Goal: Use online tool/utility: Utilize a website feature to perform a specific function

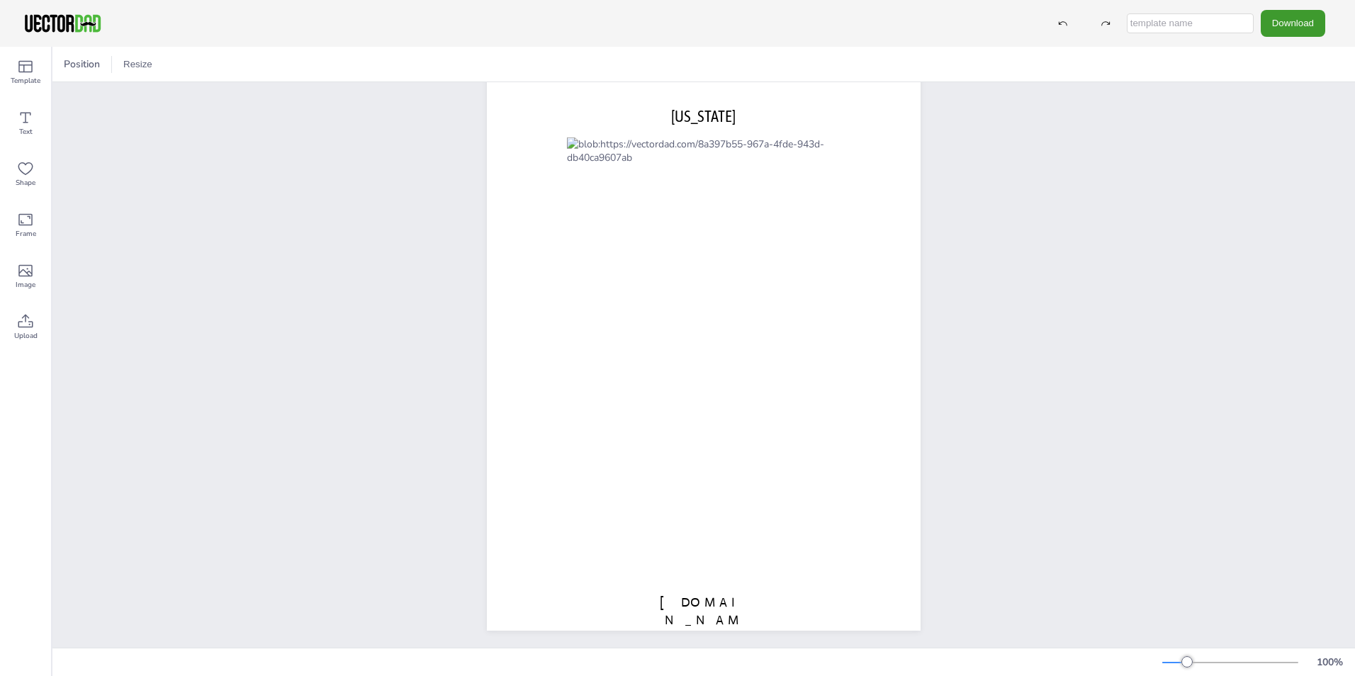
scroll to position [48, 0]
click at [134, 57] on button "Resize" at bounding box center [138, 64] width 40 height 23
click at [186, 89] on li "US Letter (8.5in x 11in)" at bounding box center [177, 93] width 119 height 28
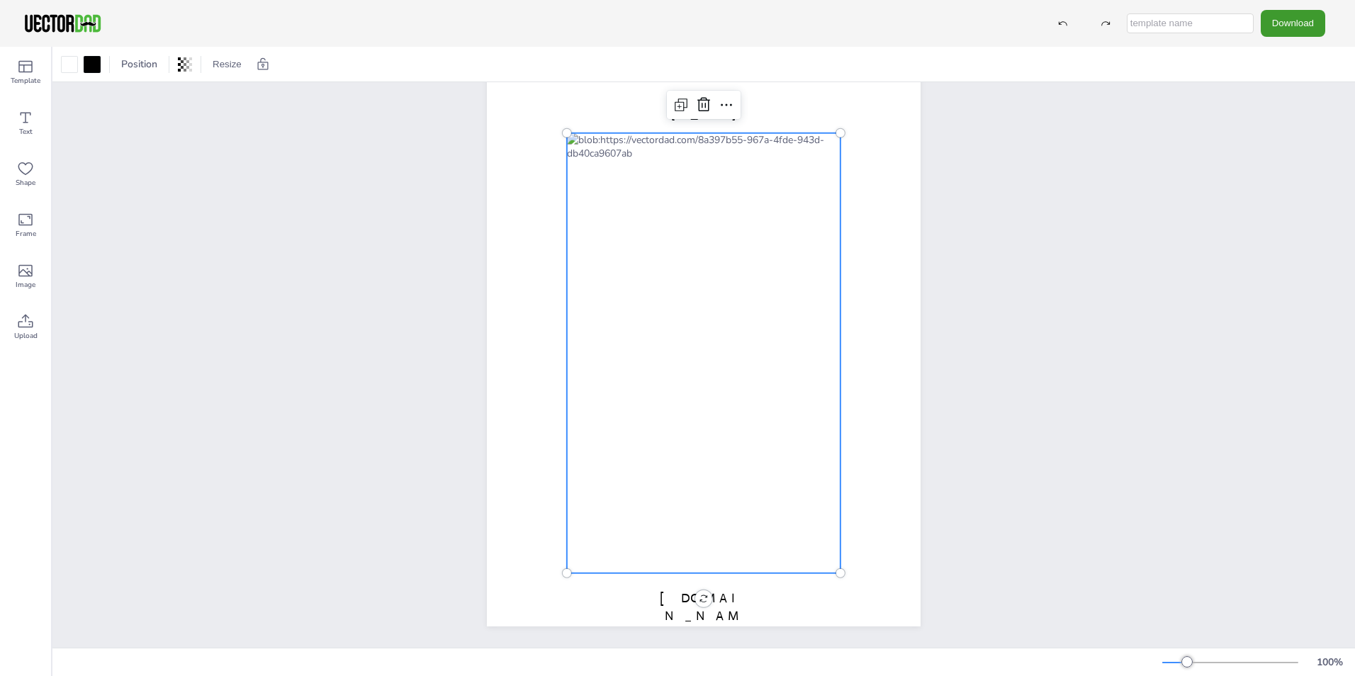
click at [695, 364] on div at bounding box center [704, 353] width 274 height 440
click at [186, 64] on icon at bounding box center [185, 64] width 3 height 14
click at [258, 142] on div "[DOMAIN_NAME] [US_STATE]" at bounding box center [703, 346] width 1302 height 603
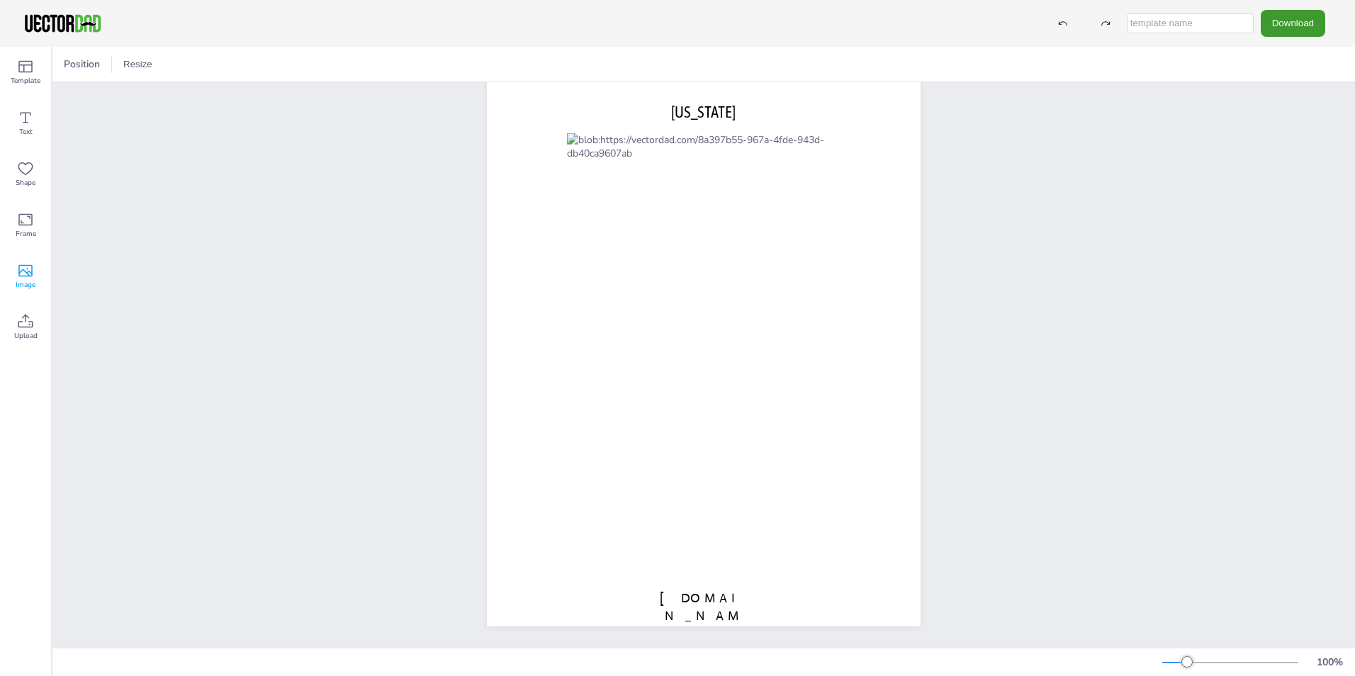
click at [27, 274] on icon at bounding box center [25, 270] width 17 height 17
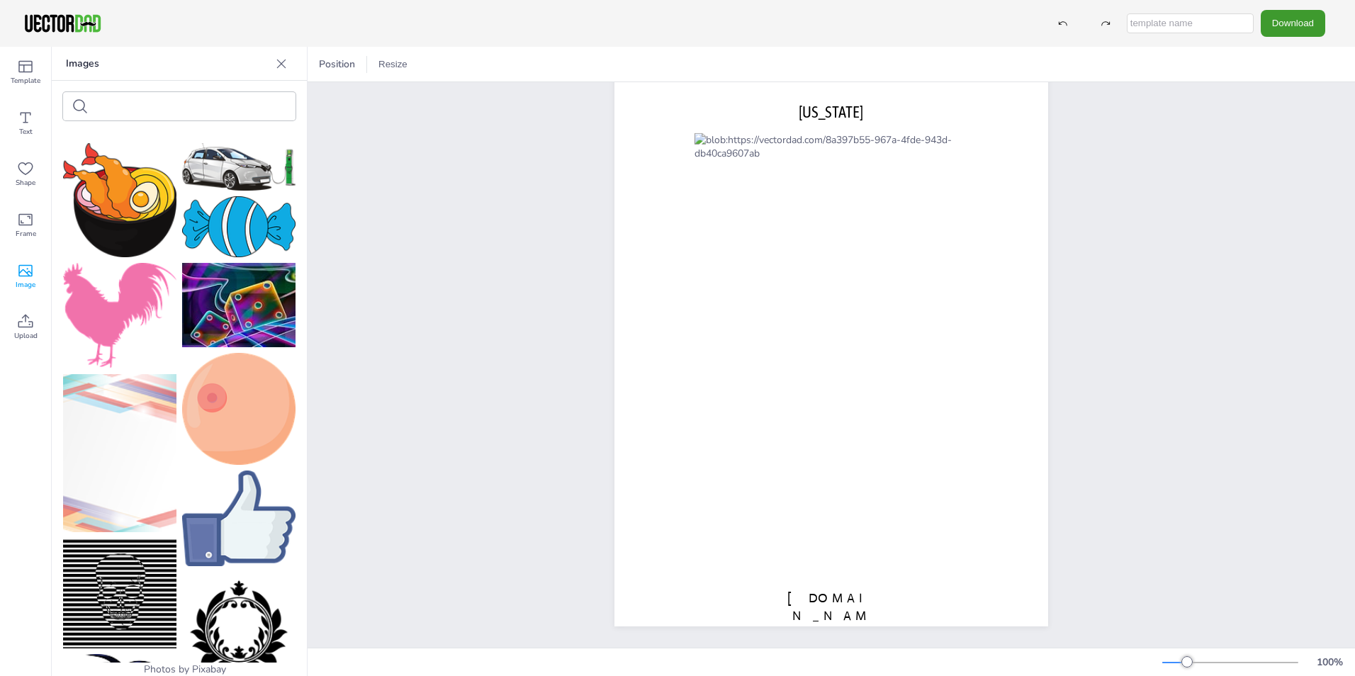
click at [276, 60] on icon at bounding box center [281, 64] width 14 height 14
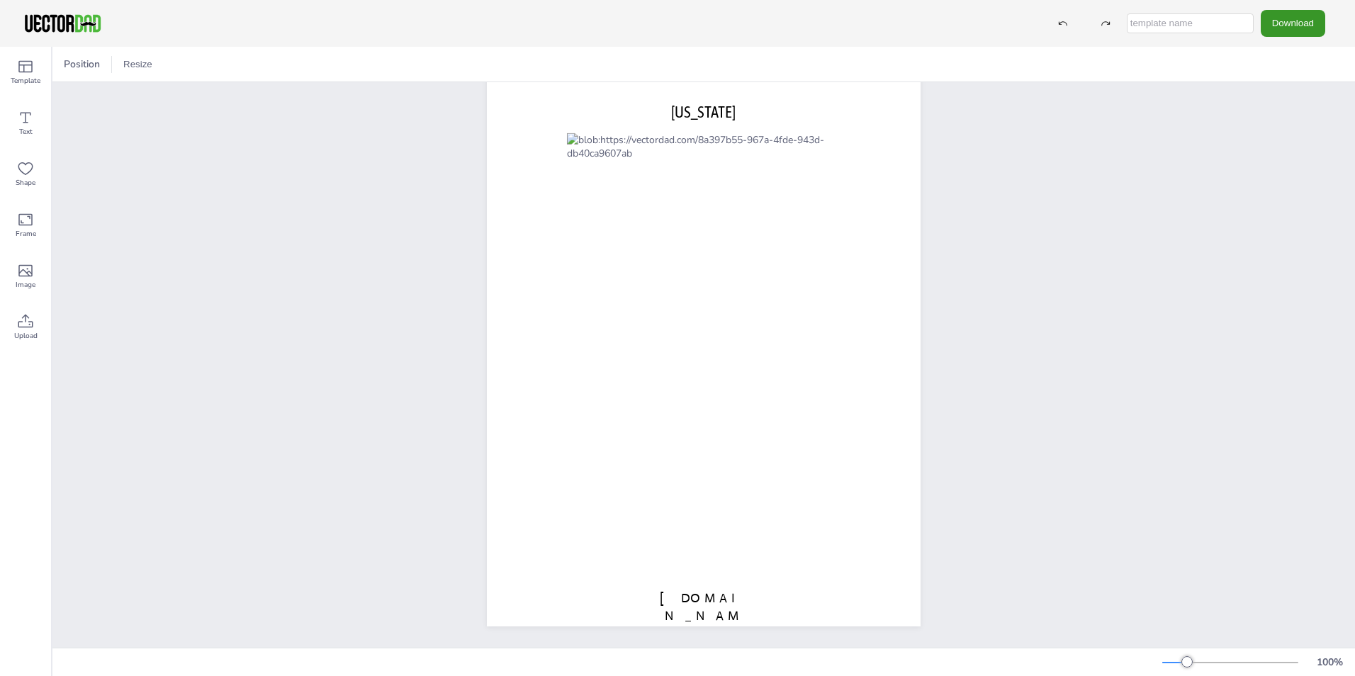
click at [1302, 23] on button "Download" at bounding box center [1293, 23] width 64 height 26
click at [1280, 141] on li "SVG" at bounding box center [1297, 144] width 116 height 29
click at [24, 71] on icon at bounding box center [25, 67] width 14 height 12
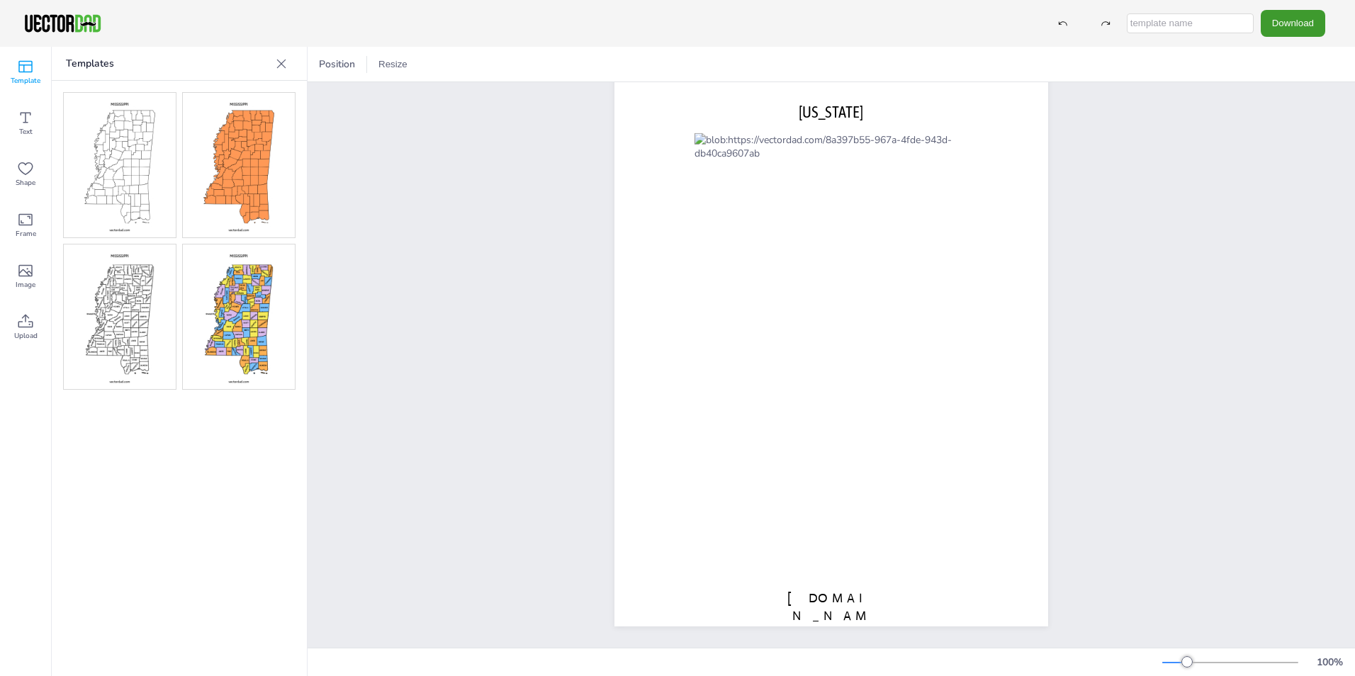
click at [126, 325] on img at bounding box center [120, 316] width 112 height 145
click at [515, 268] on div "[DOMAIN_NAME] [US_STATE]" at bounding box center [831, 346] width 1047 height 603
click at [283, 60] on icon at bounding box center [281, 64] width 14 height 14
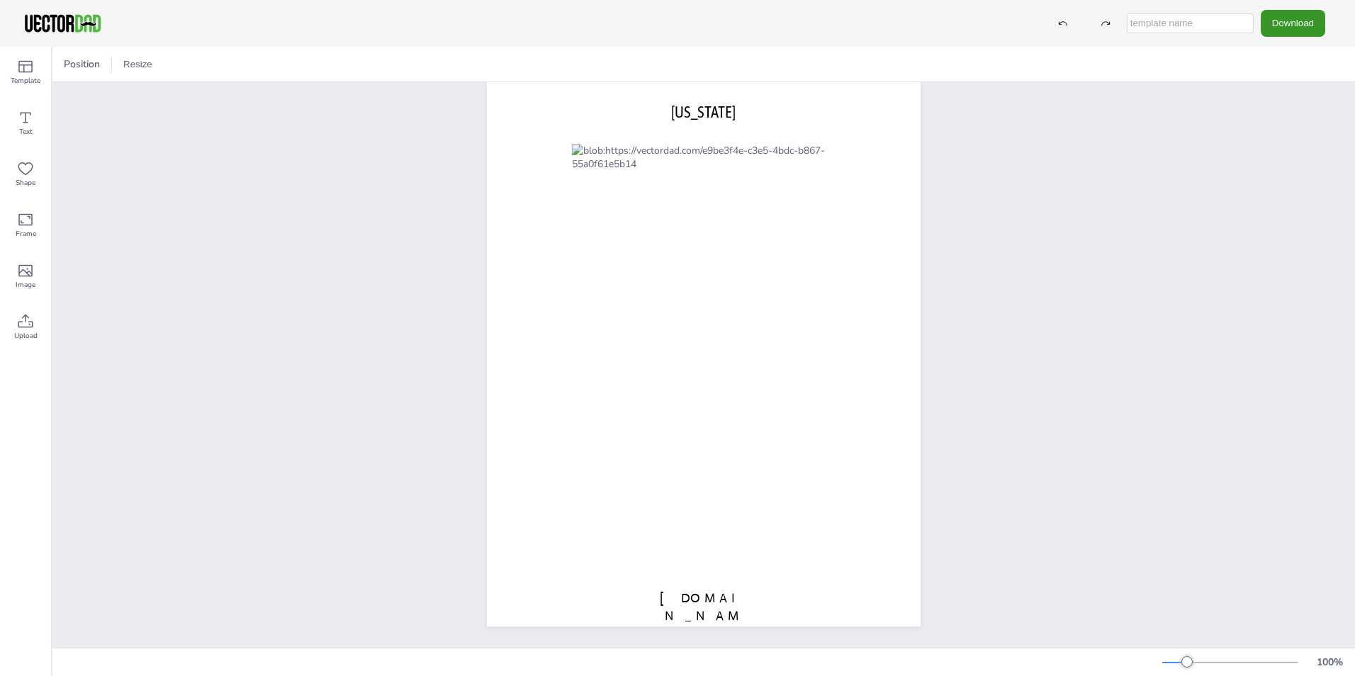
click at [1297, 19] on button "Download" at bounding box center [1293, 23] width 64 height 26
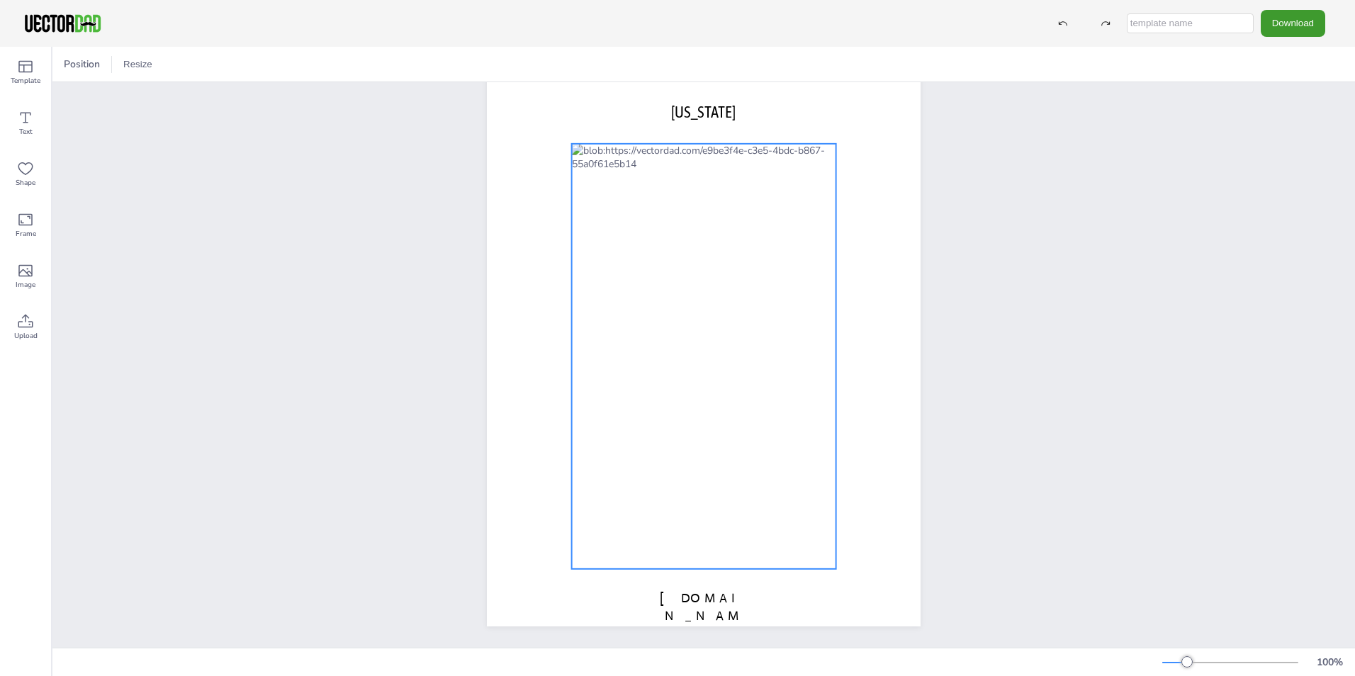
click at [743, 279] on div at bounding box center [704, 356] width 264 height 425
click at [743, 278] on div at bounding box center [704, 356] width 264 height 425
click at [23, 133] on span "Text" at bounding box center [25, 131] width 13 height 11
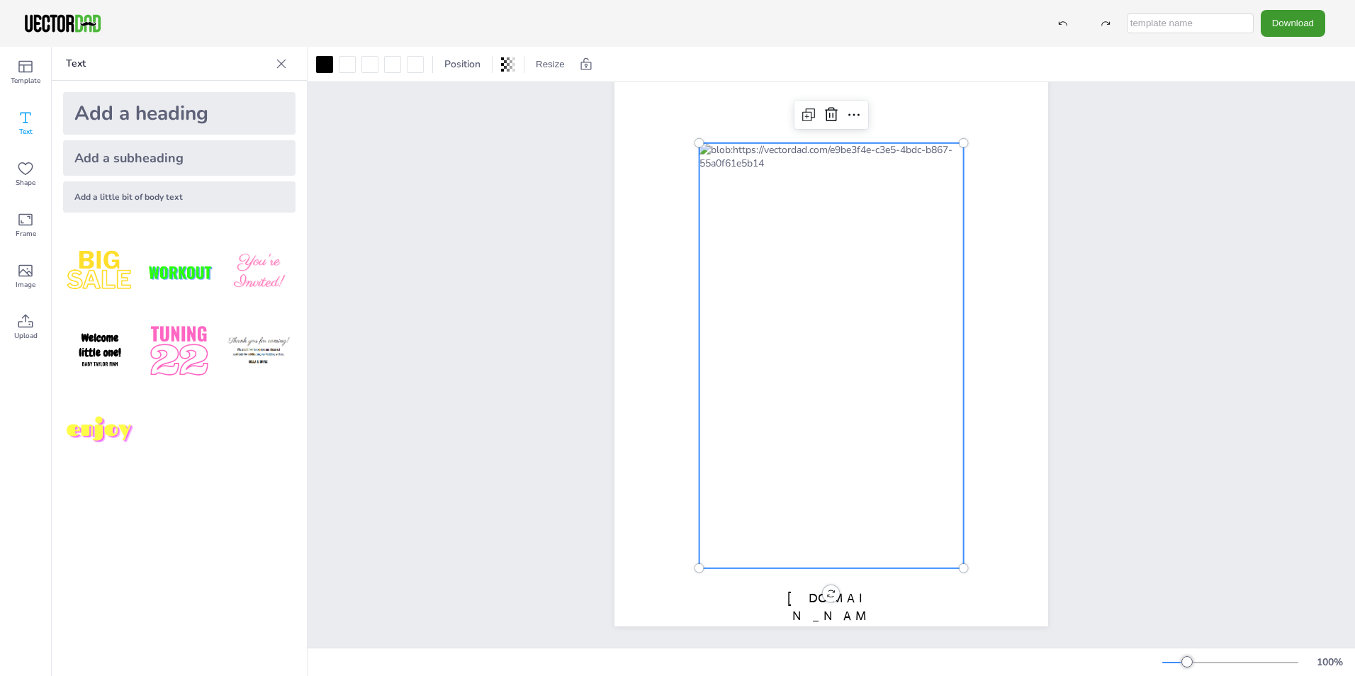
click at [872, 280] on div at bounding box center [831, 355] width 264 height 425
click at [288, 62] on icon at bounding box center [281, 64] width 14 height 14
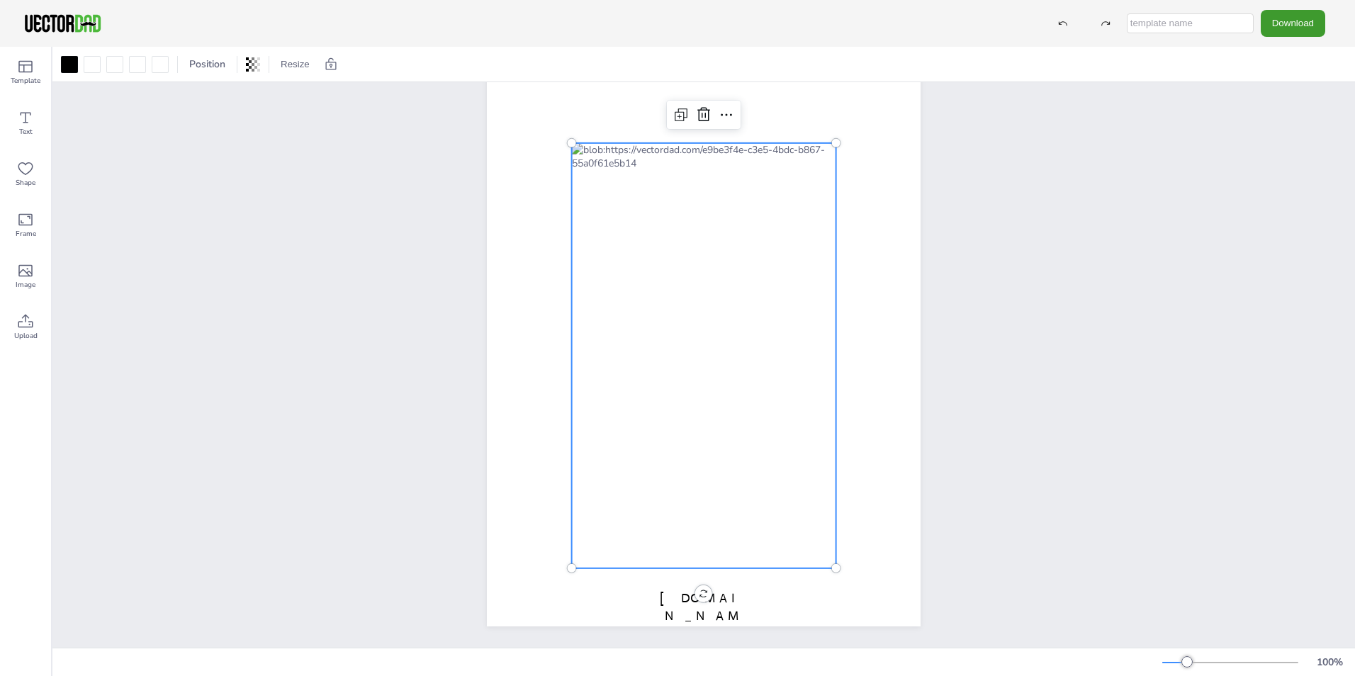
click at [717, 188] on div at bounding box center [704, 355] width 264 height 425
click at [328, 380] on div "vectordad.com MISSISSIPPI Copy Ctrl+C Paste Ctrl+V Duplicate Ctrl+D Delete Dele…" at bounding box center [703, 346] width 1302 height 603
click at [626, 366] on div at bounding box center [704, 355] width 264 height 425
click at [688, 374] on div at bounding box center [704, 355] width 264 height 425
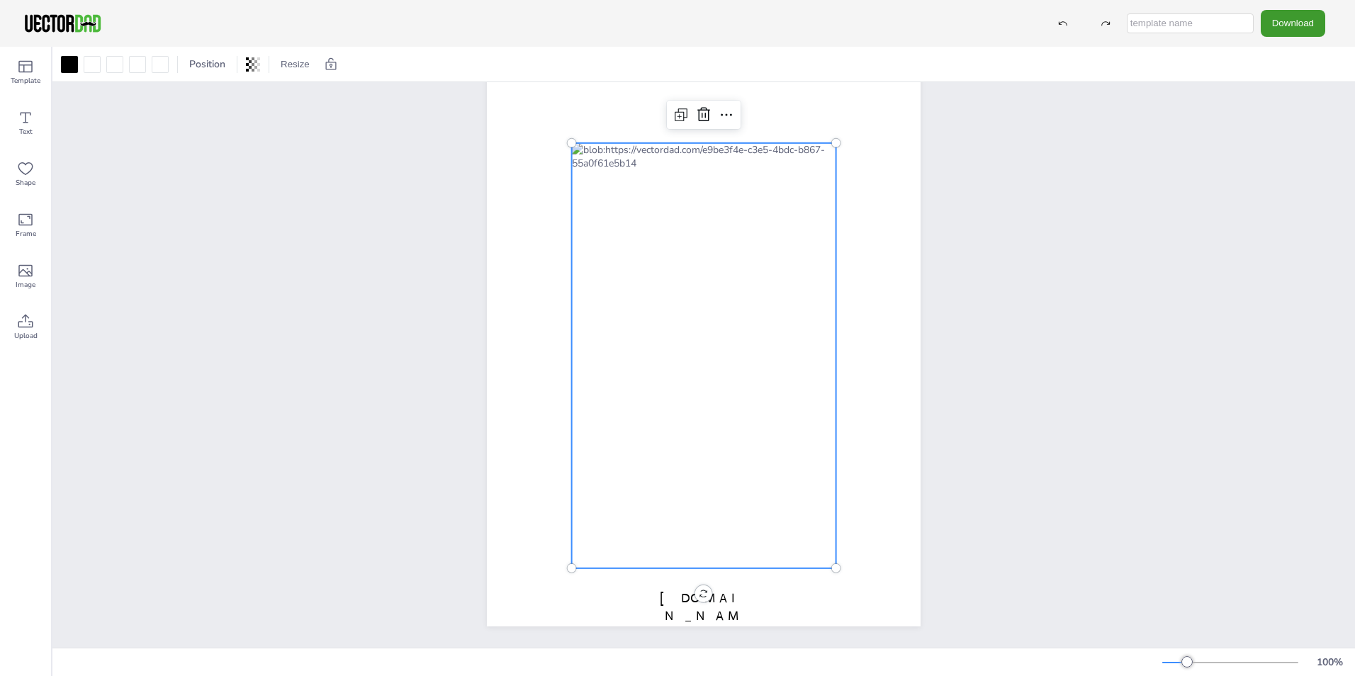
click at [689, 374] on div at bounding box center [704, 355] width 264 height 425
click at [688, 373] on div at bounding box center [704, 355] width 264 height 425
click at [699, 577] on div "[DOMAIN_NAME] [US_STATE]" at bounding box center [704, 346] width 434 height 561
click at [698, 236] on div at bounding box center [704, 355] width 264 height 425
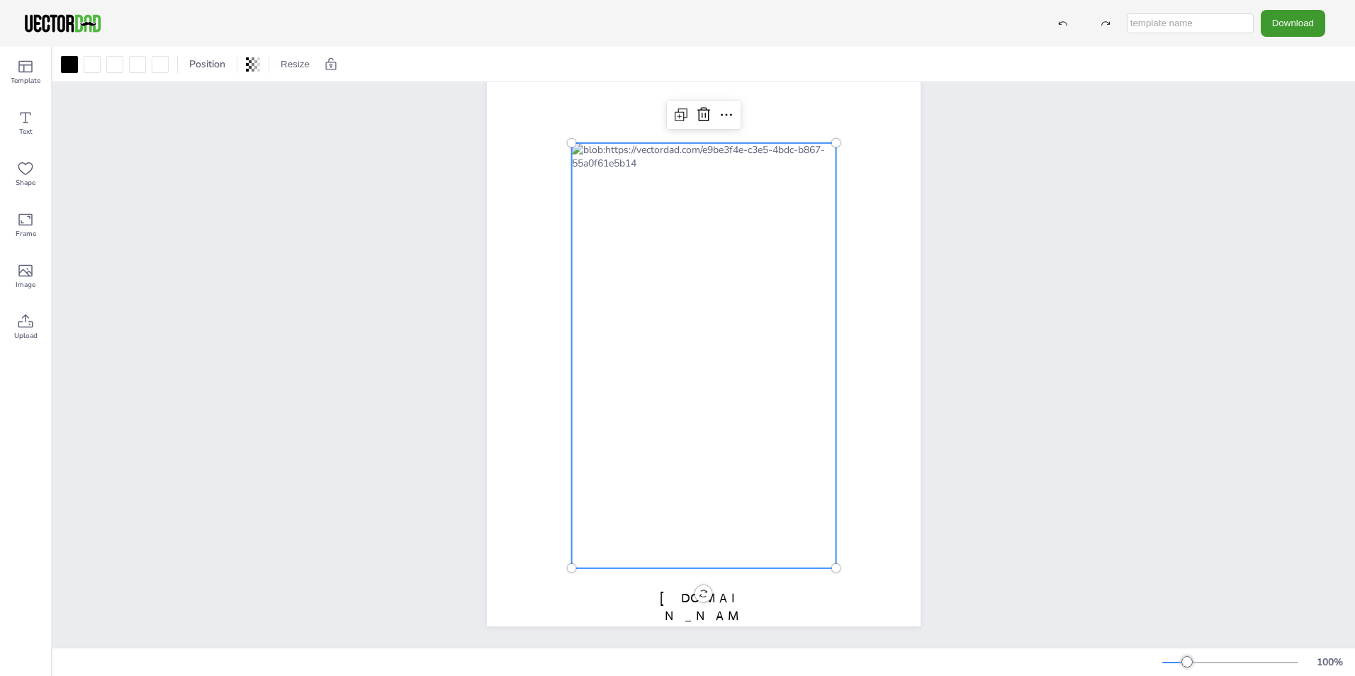
click at [698, 242] on div at bounding box center [704, 355] width 264 height 425
click at [698, 242] on div at bounding box center [704, 356] width 264 height 425
click at [697, 242] on div at bounding box center [704, 356] width 264 height 425
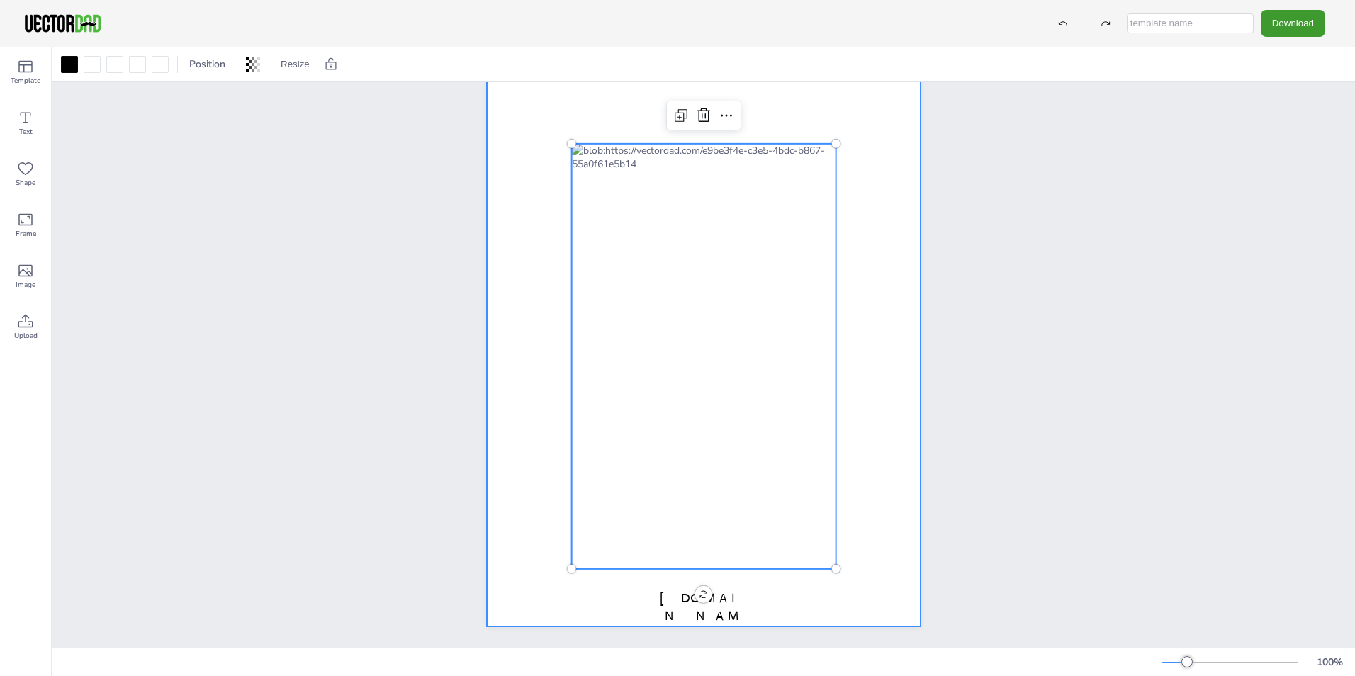
click at [852, 308] on div at bounding box center [704, 346] width 434 height 561
click at [740, 295] on div at bounding box center [704, 356] width 264 height 425
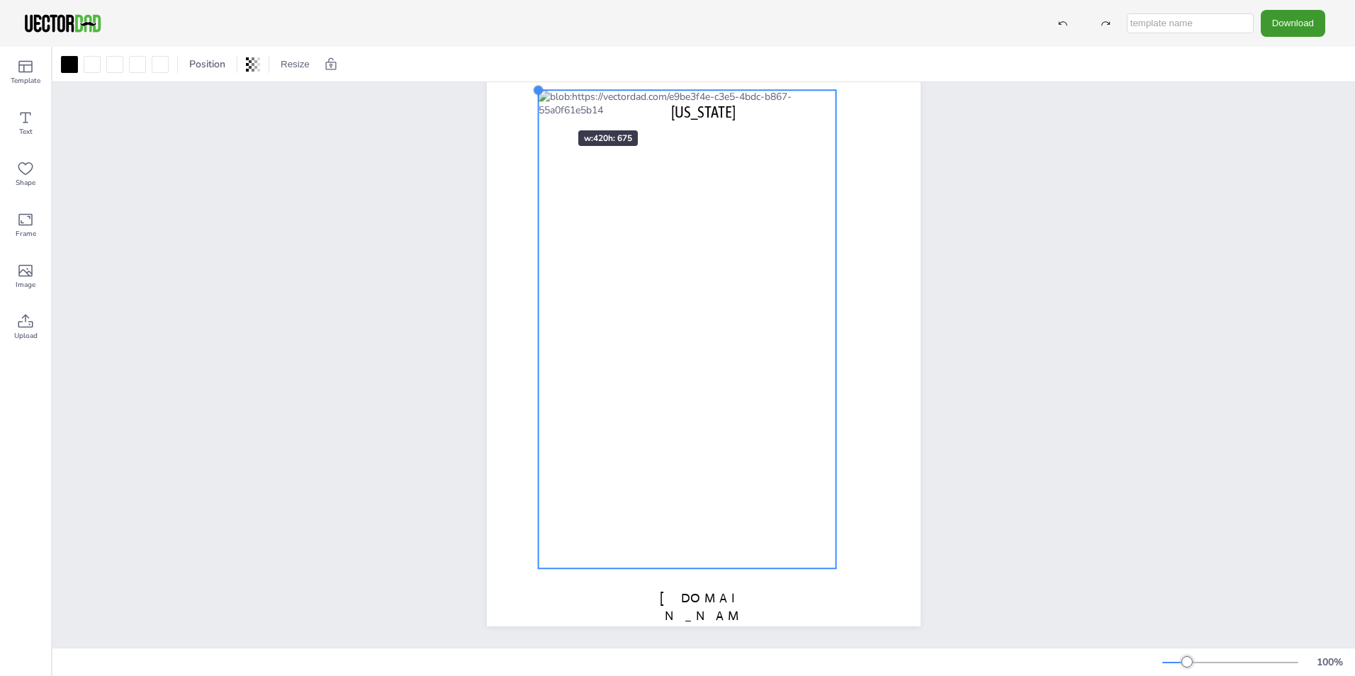
drag, startPoint x: 569, startPoint y: 136, endPoint x: 532, endPoint y: 102, distance: 50.1
click at [532, 102] on div "[DOMAIN_NAME] [US_STATE]" at bounding box center [704, 346] width 434 height 561
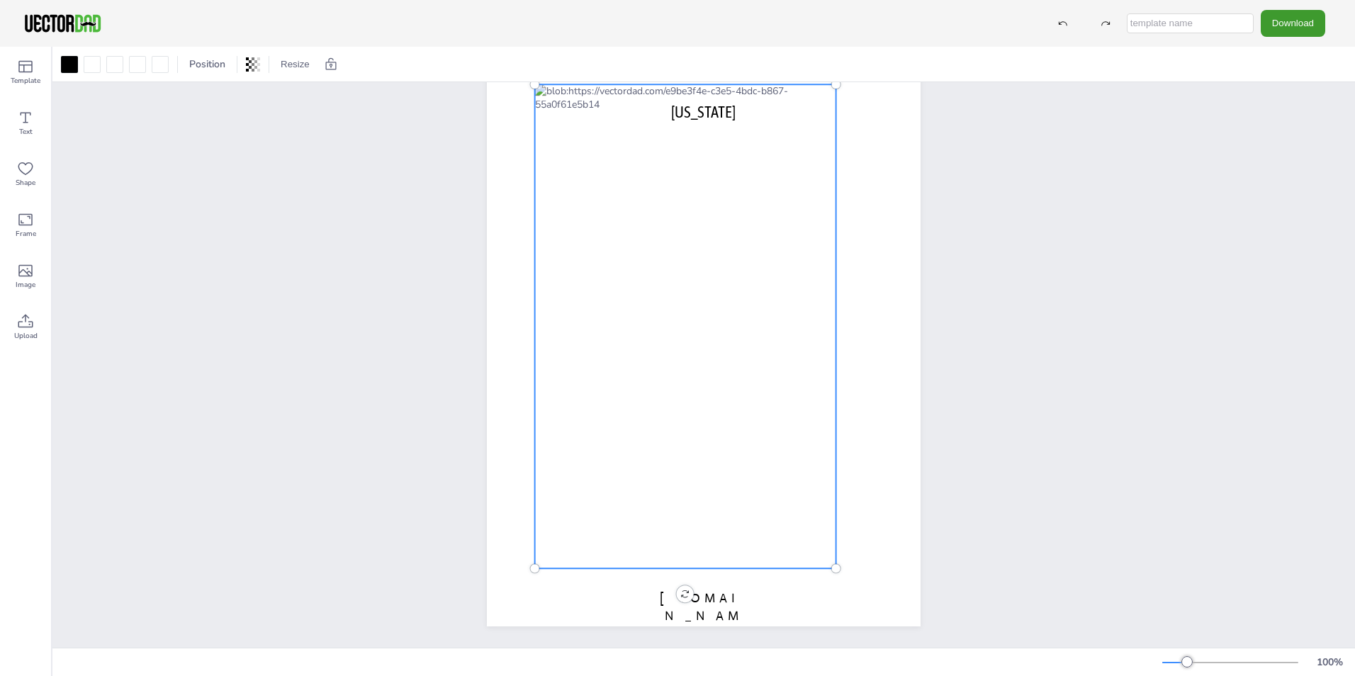
scroll to position [0, 0]
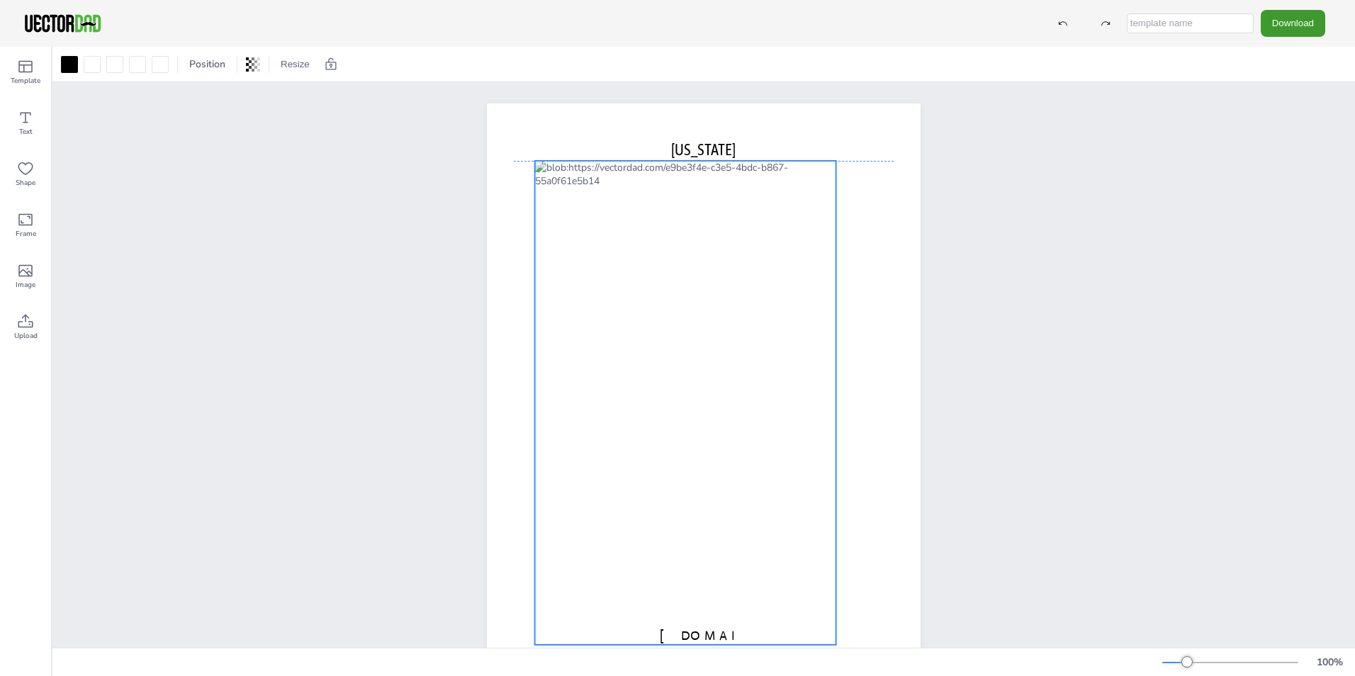
drag, startPoint x: 744, startPoint y: 227, endPoint x: 744, endPoint y: 265, distance: 37.6
click at [744, 267] on div at bounding box center [685, 403] width 301 height 484
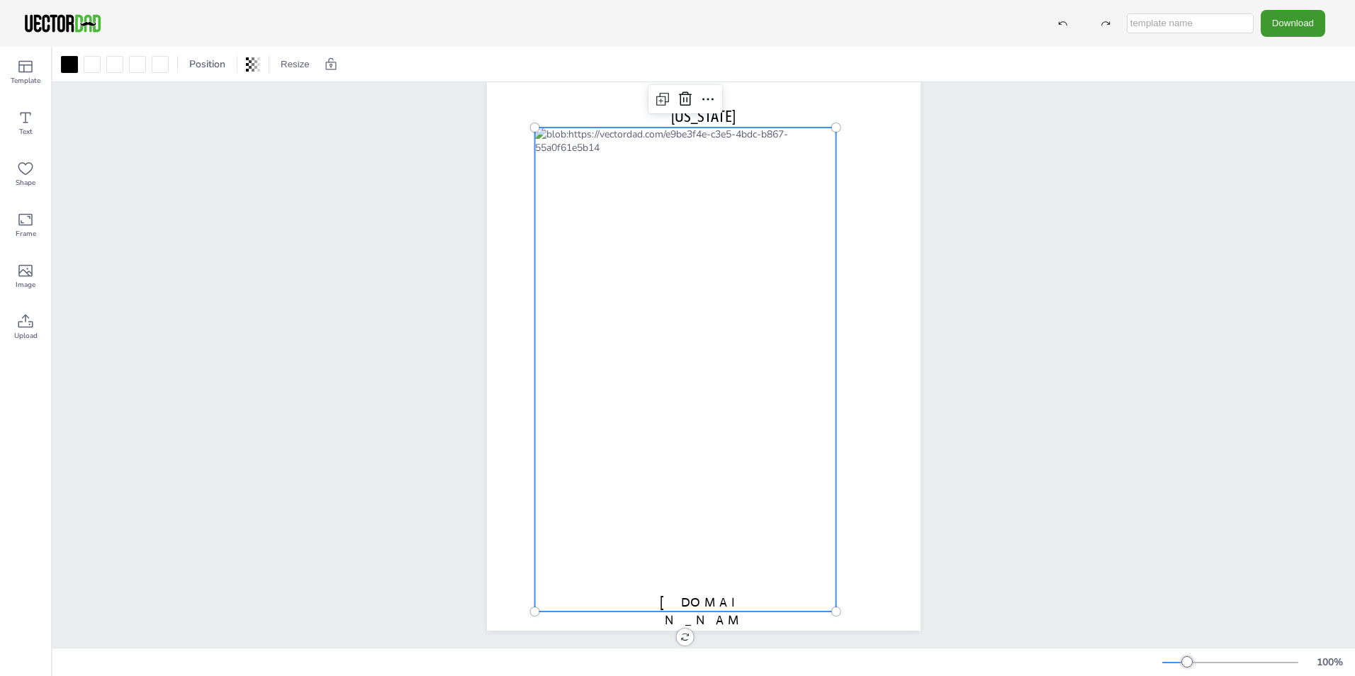
scroll to position [48, 0]
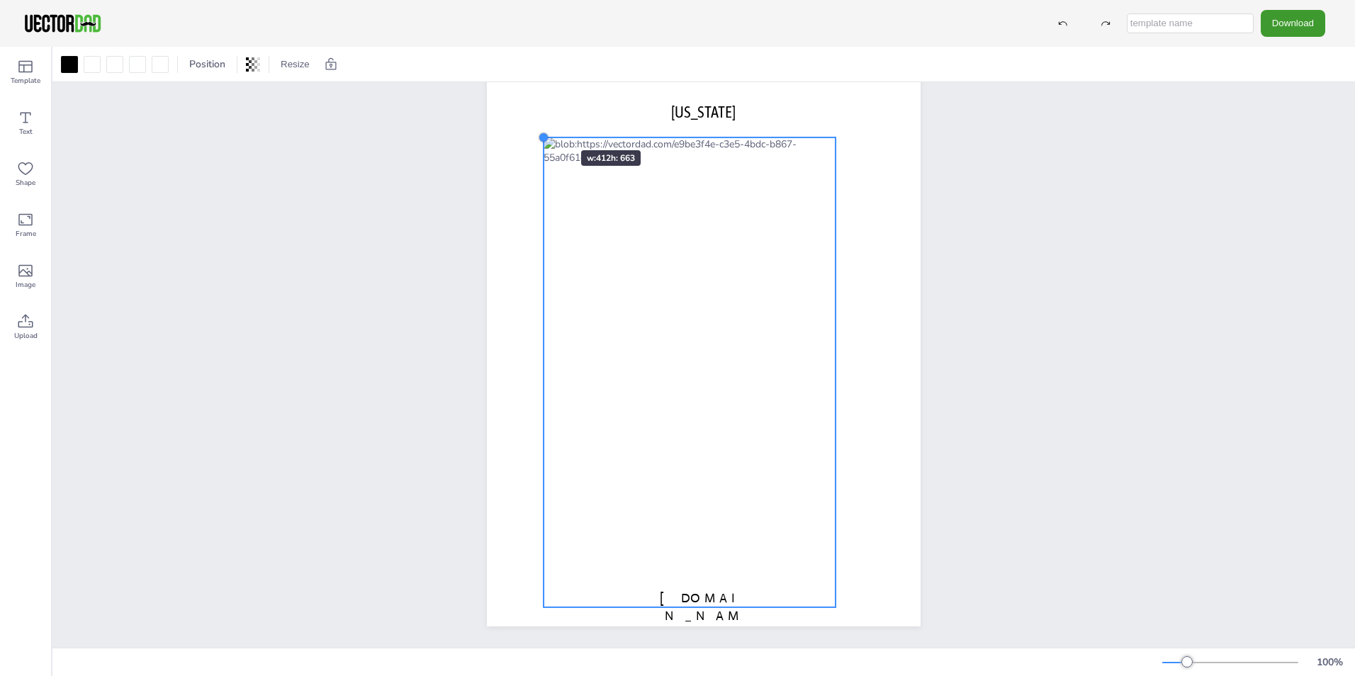
drag, startPoint x: 526, startPoint y: 111, endPoint x: 539, endPoint y: 123, distance: 18.0
click at [539, 132] on div at bounding box center [543, 137] width 11 height 11
click at [715, 313] on div at bounding box center [690, 372] width 292 height 470
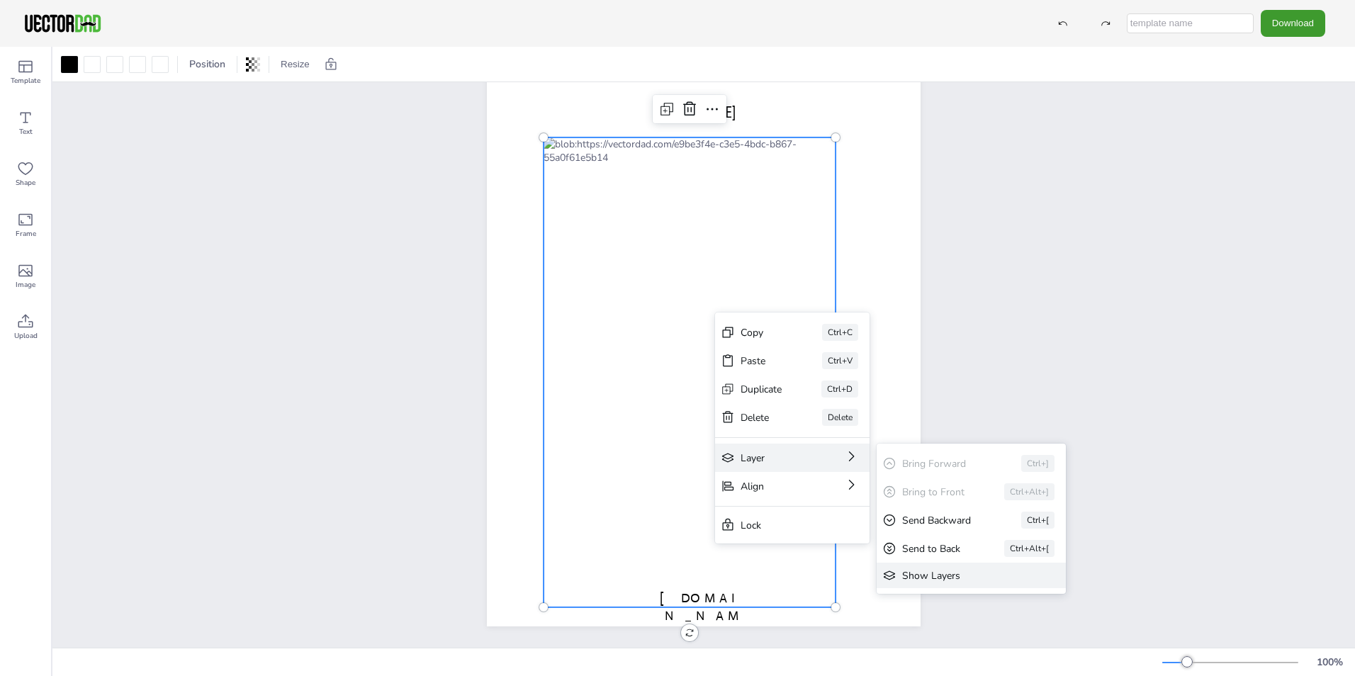
click at [916, 575] on div "Show Layers" at bounding box center [961, 575] width 118 height 13
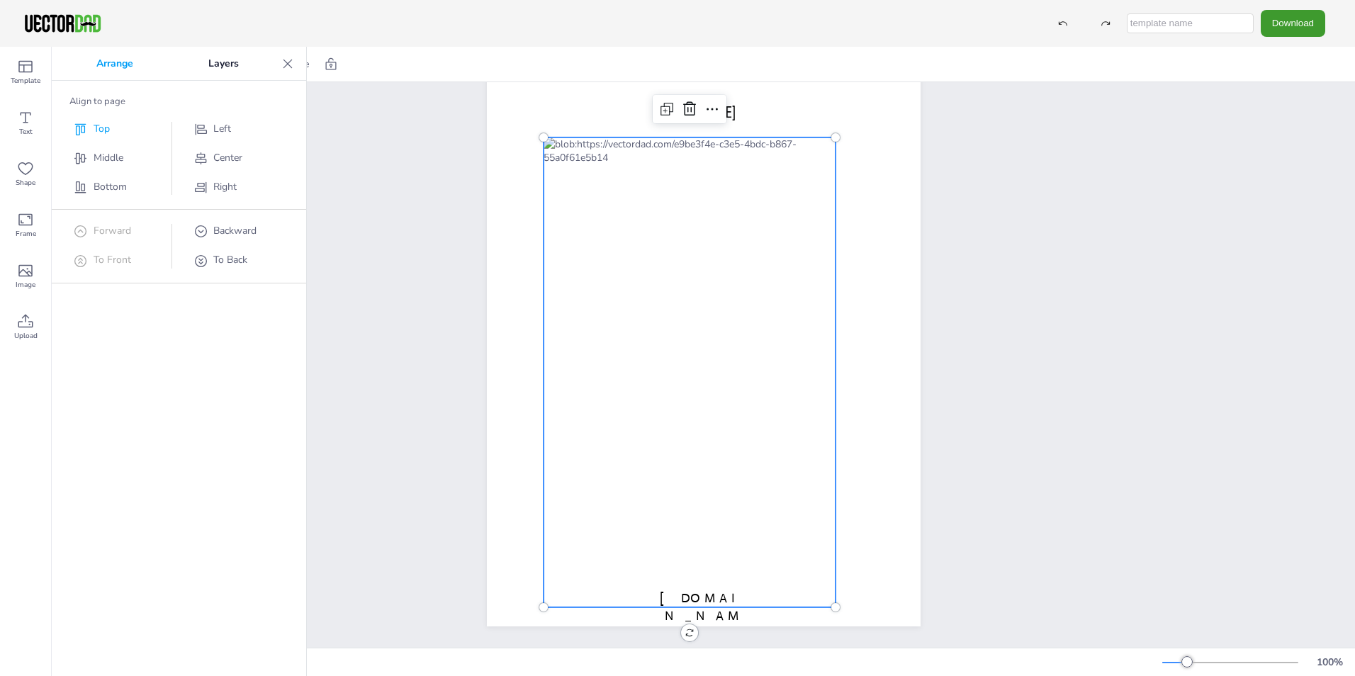
click at [90, 134] on div "Top" at bounding box center [118, 129] width 91 height 15
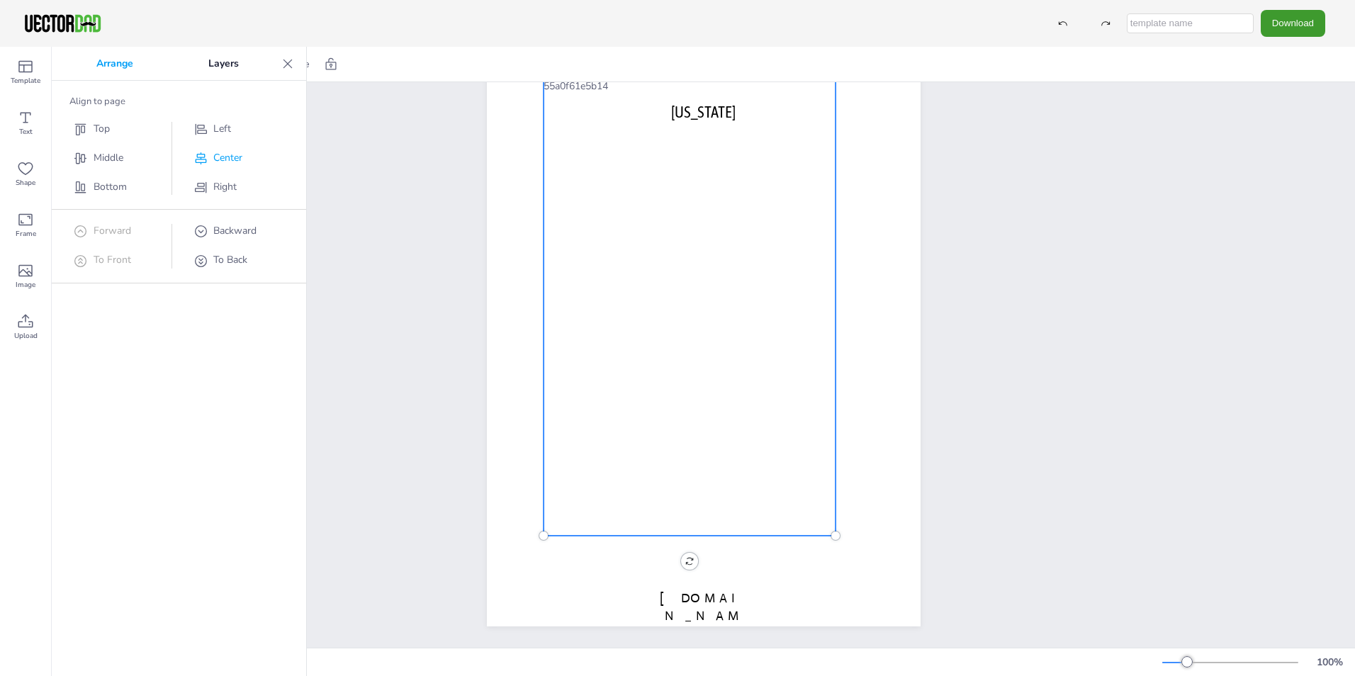
click at [242, 153] on span "Center" at bounding box center [227, 157] width 29 height 13
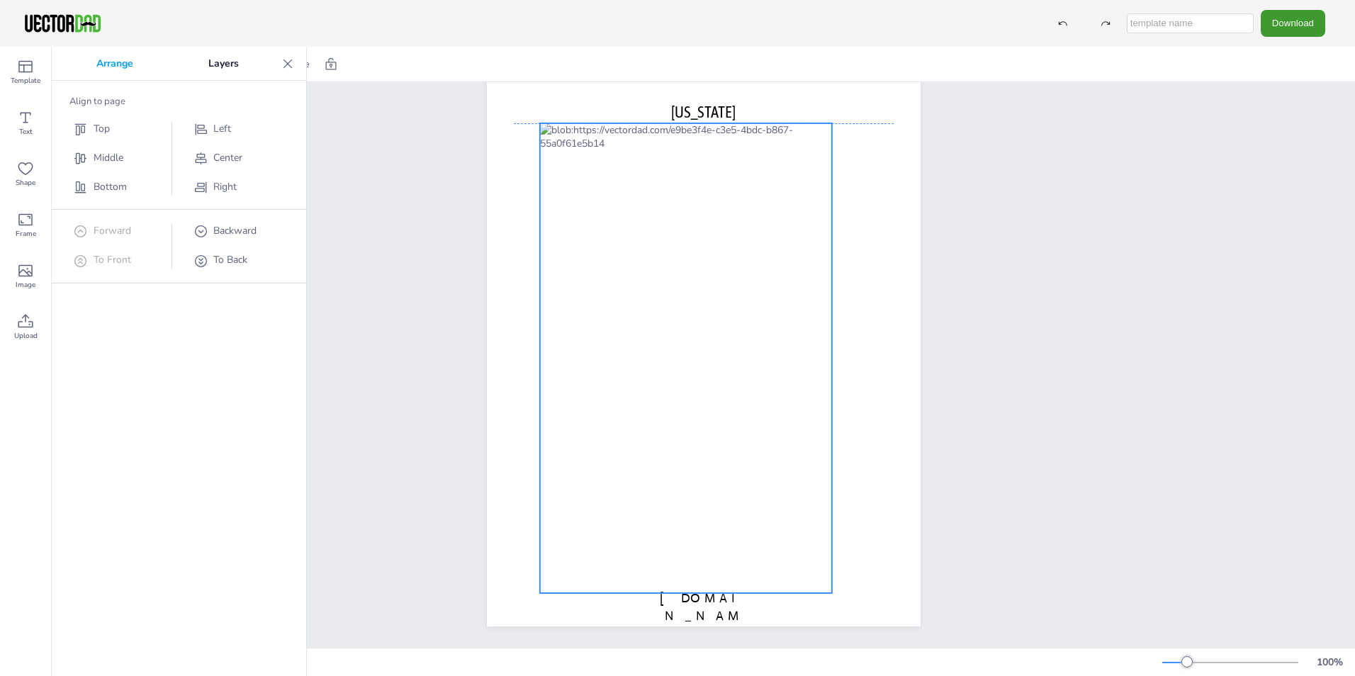
drag, startPoint x: 636, startPoint y: 197, endPoint x: 618, endPoint y: 256, distance: 61.4
click at [618, 256] on div at bounding box center [686, 358] width 292 height 470
click at [701, 590] on span "[DOMAIN_NAME]" at bounding box center [704, 615] width 88 height 51
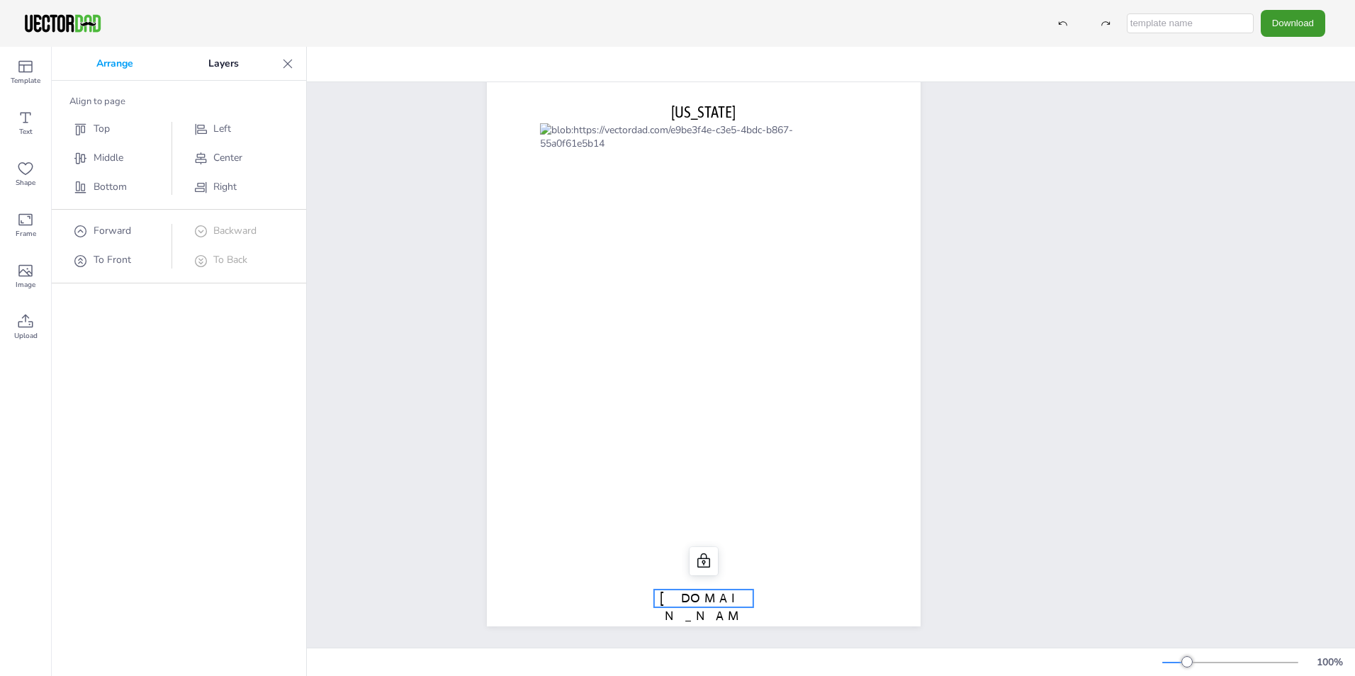
click at [701, 590] on span "[DOMAIN_NAME]" at bounding box center [704, 615] width 88 height 51
drag, startPoint x: 738, startPoint y: 588, endPoint x: 655, endPoint y: 581, distance: 83.2
click at [655, 590] on p "[DOMAIN_NAME]" at bounding box center [703, 617] width 99 height 54
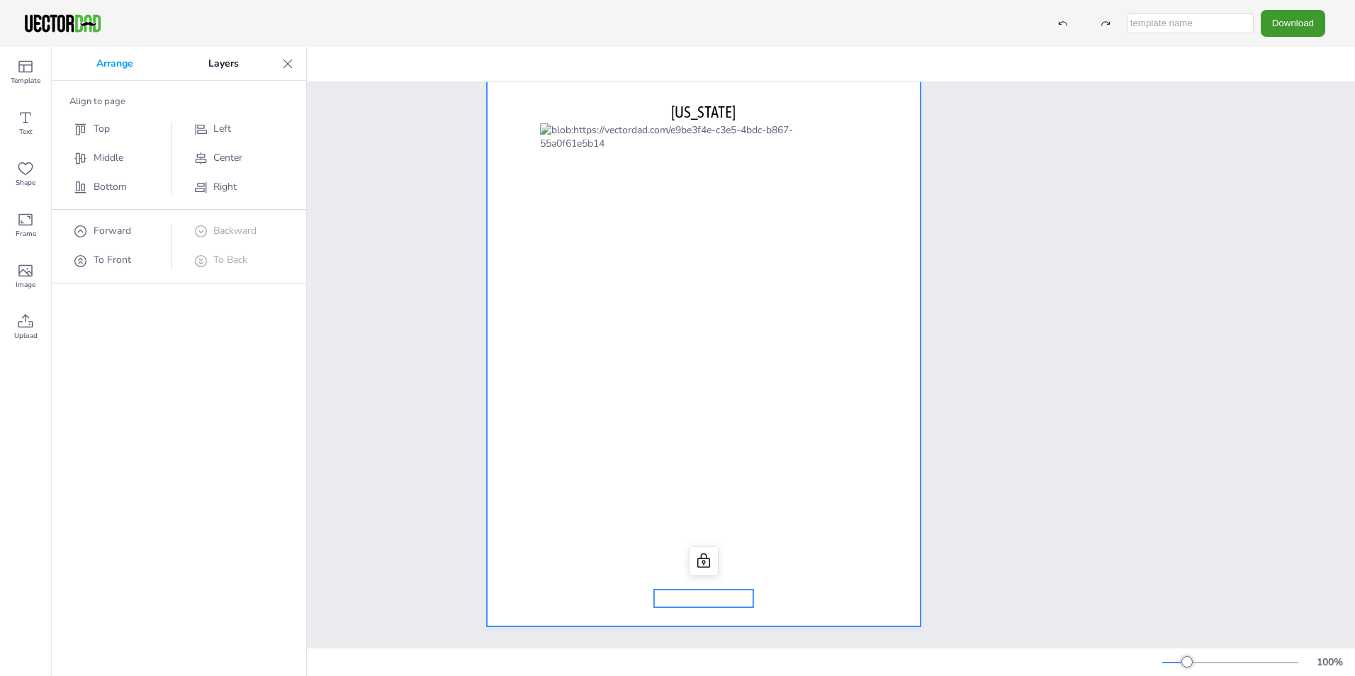
click at [889, 461] on div at bounding box center [704, 346] width 434 height 561
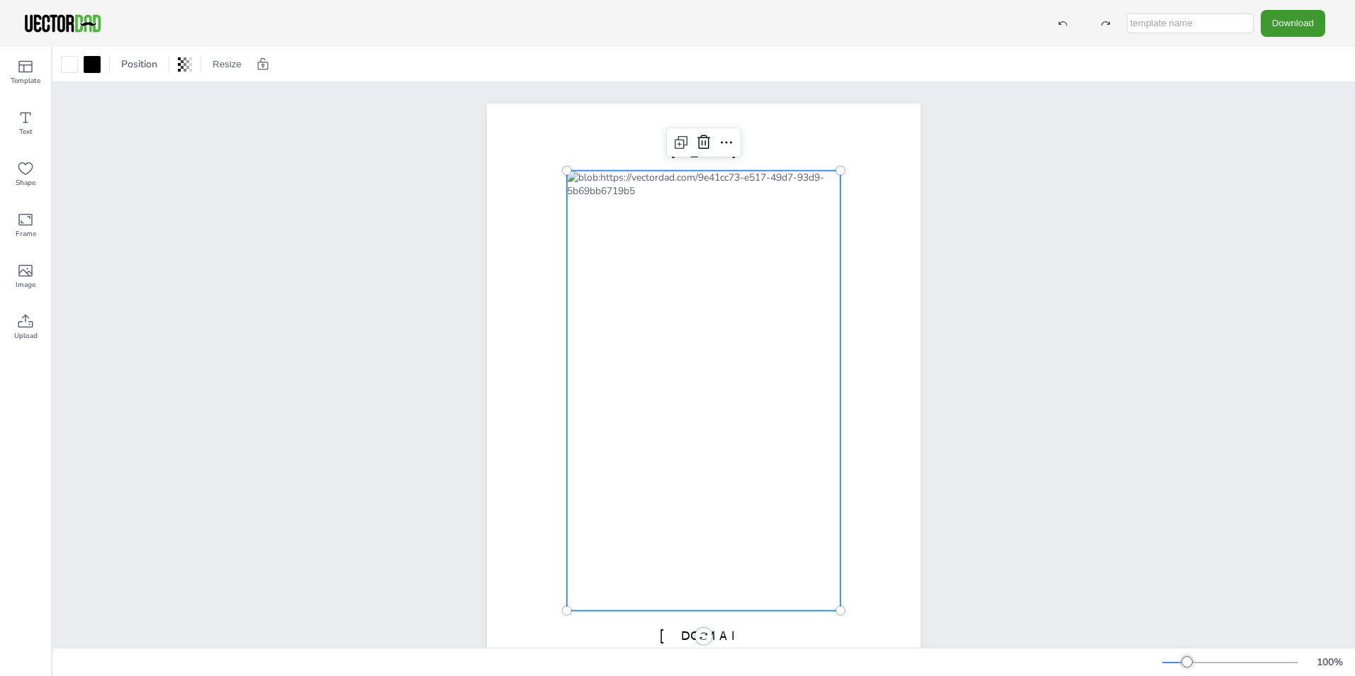
click at [697, 185] on div at bounding box center [704, 391] width 274 height 440
drag, startPoint x: 918, startPoint y: 157, endPoint x: 831, endPoint y: 208, distance: 102.0
click at [918, 158] on div "[DOMAIN_NAME] [US_STATE]" at bounding box center [704, 383] width 476 height 561
